Goal: Task Accomplishment & Management: Use online tool/utility

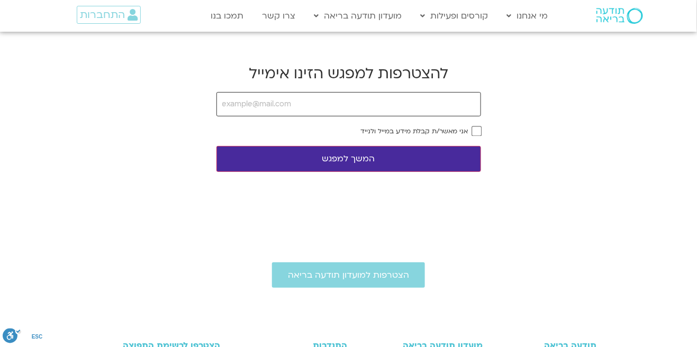
click at [348, 103] on input "email" at bounding box center [348, 104] width 265 height 24
type input "[EMAIL_ADDRESS][DOMAIN_NAME]"
click at [377, 170] on button "המשך למפגש" at bounding box center [348, 159] width 265 height 26
type input "[EMAIL_ADDRESS][DOMAIN_NAME]"
click at [389, 161] on button "המשך למפגש" at bounding box center [348, 159] width 265 height 26
